Goal: Information Seeking & Learning: Learn about a topic

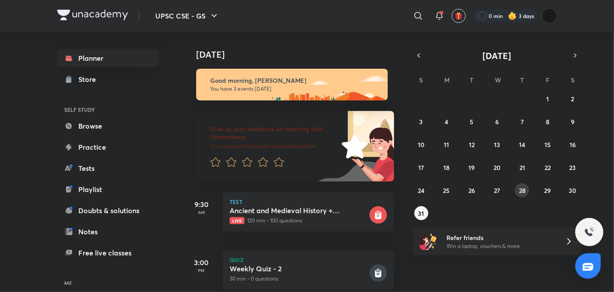
click at [517, 189] on button "28" at bounding box center [522, 190] width 14 height 14
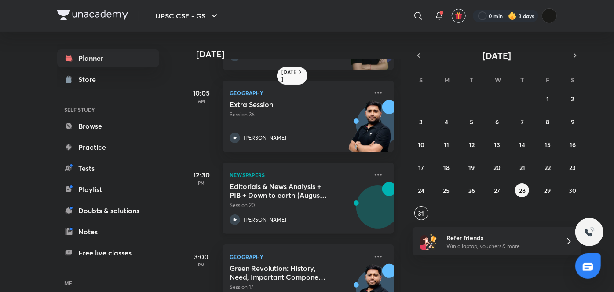
scroll to position [166, 0]
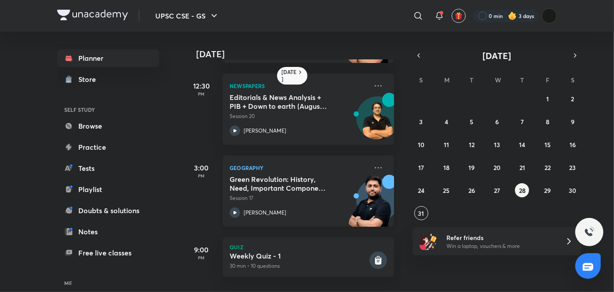
click at [239, 207] on icon at bounding box center [235, 212] width 11 height 11
